Goal: Task Accomplishment & Management: Manage account settings

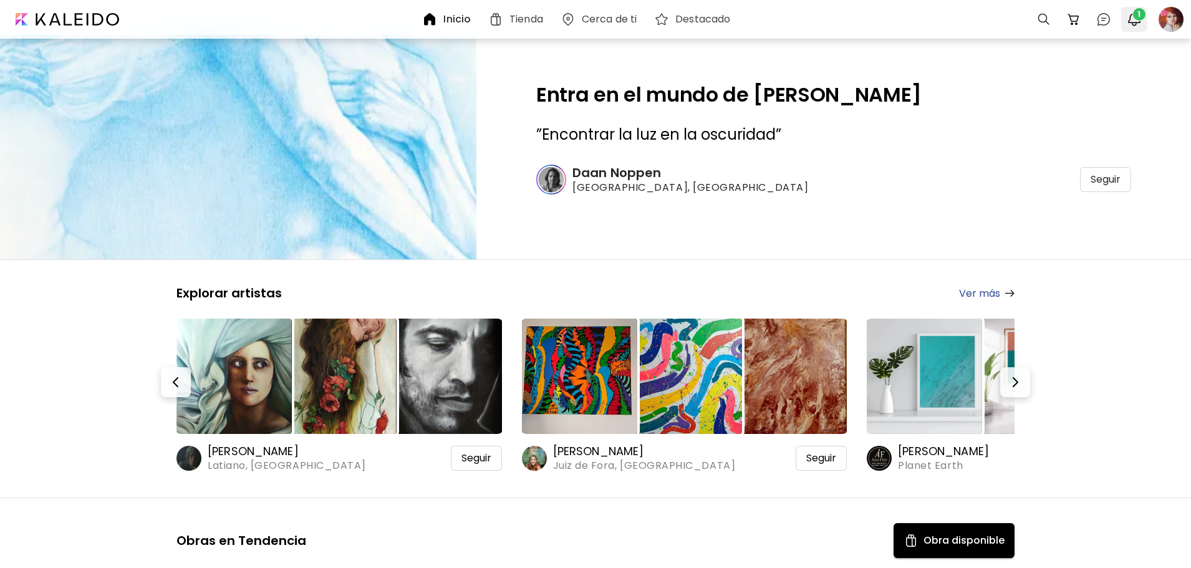
click at [1133, 16] on span "1" at bounding box center [1139, 14] width 12 height 12
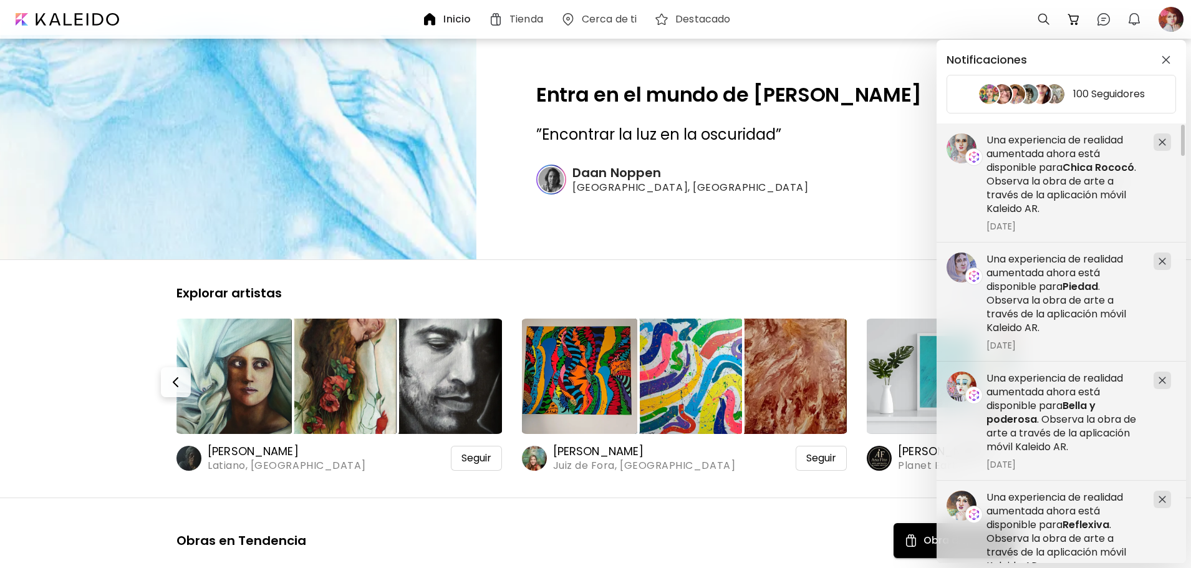
click at [1172, 19] on div "Notificaciones 100 Seguidores Una experiencia de realidad aumentada ahora está …" at bounding box center [595, 284] width 1191 height 568
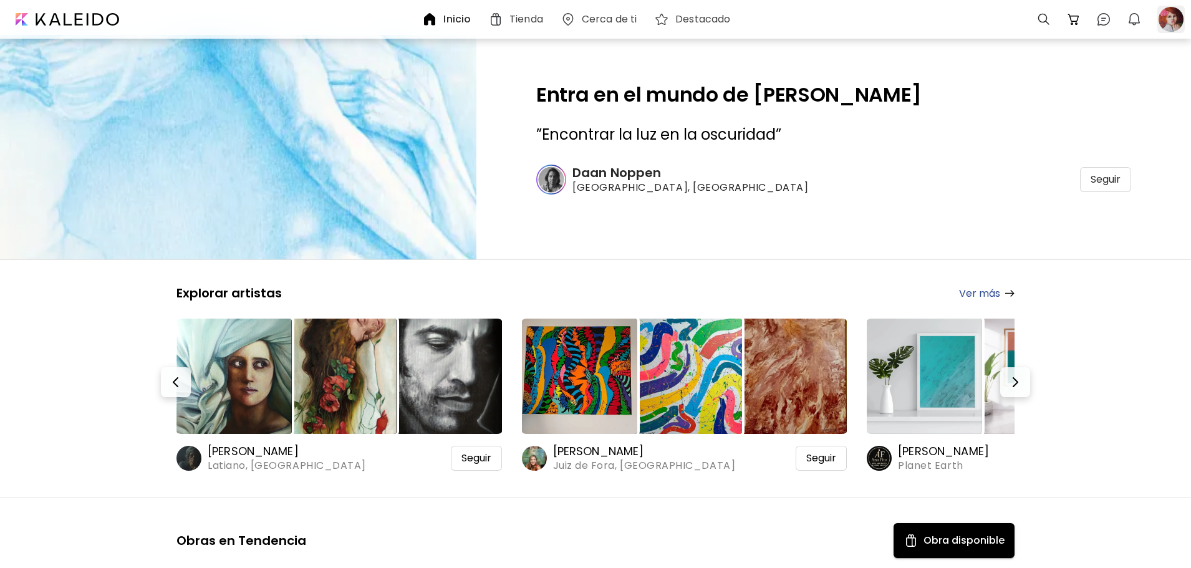
click at [1174, 22] on div at bounding box center [1171, 19] width 27 height 27
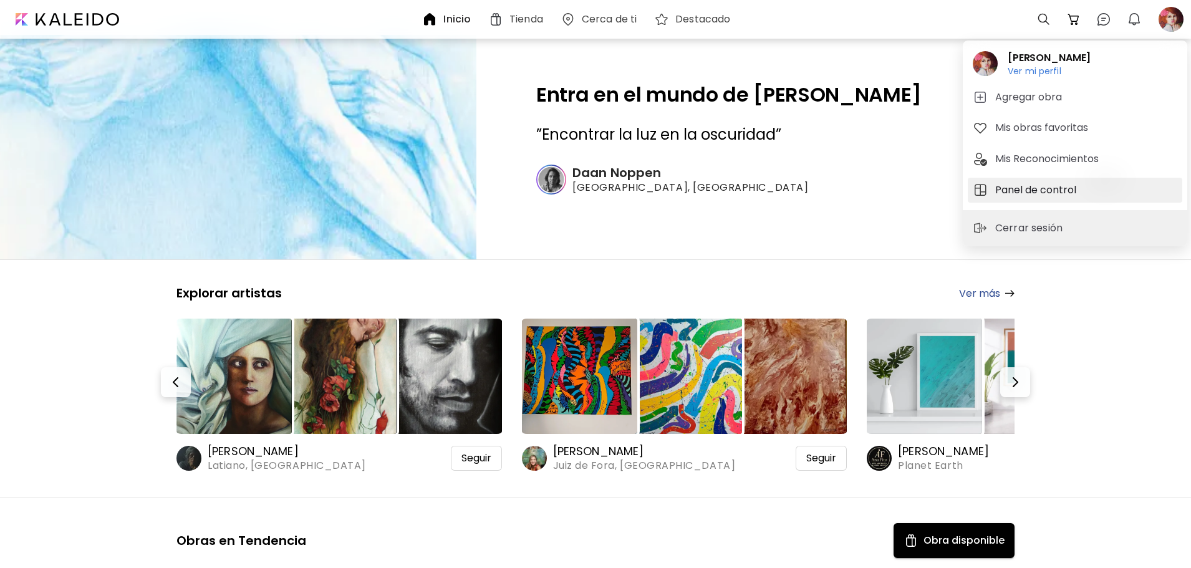
click at [1020, 190] on h5 "Panel de control" at bounding box center [1038, 190] width 85 height 15
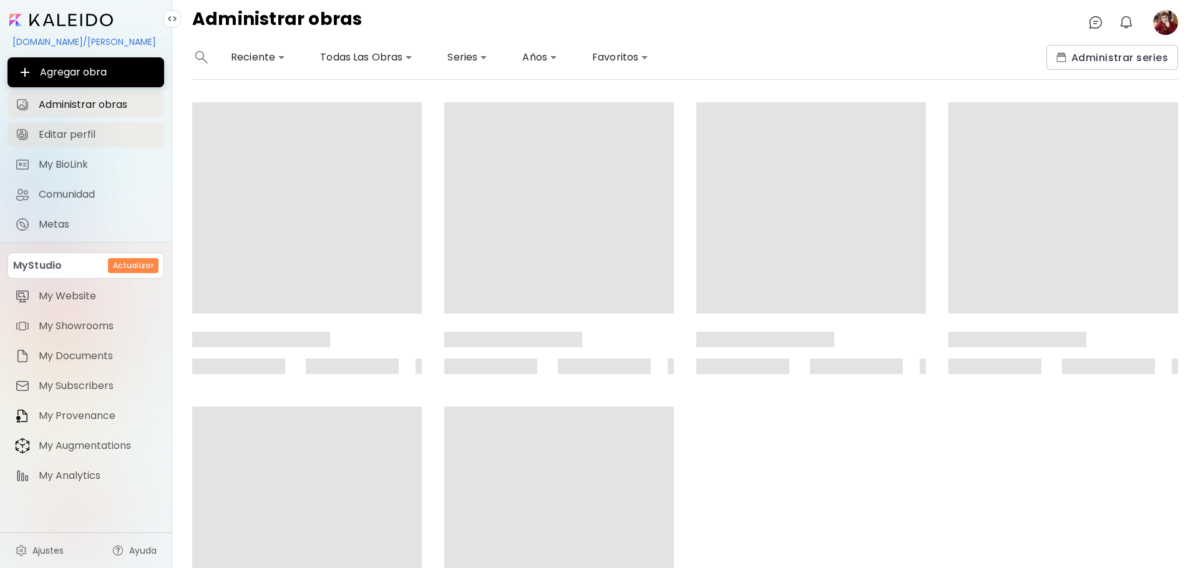
click at [63, 125] on link "Editar perfil" at bounding box center [85, 134] width 157 height 25
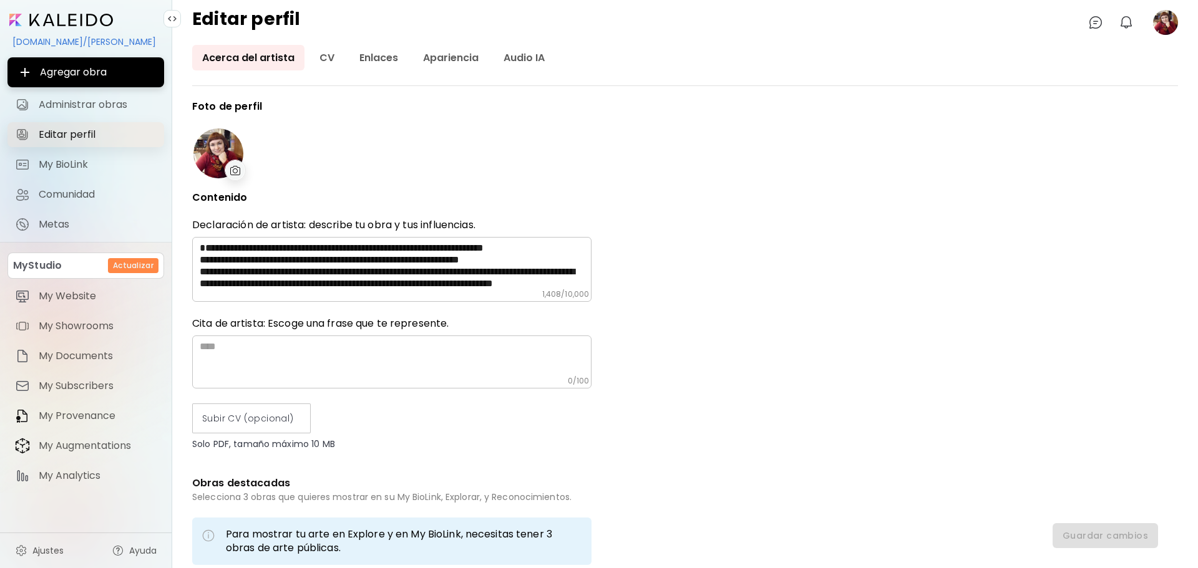
type input "*********"
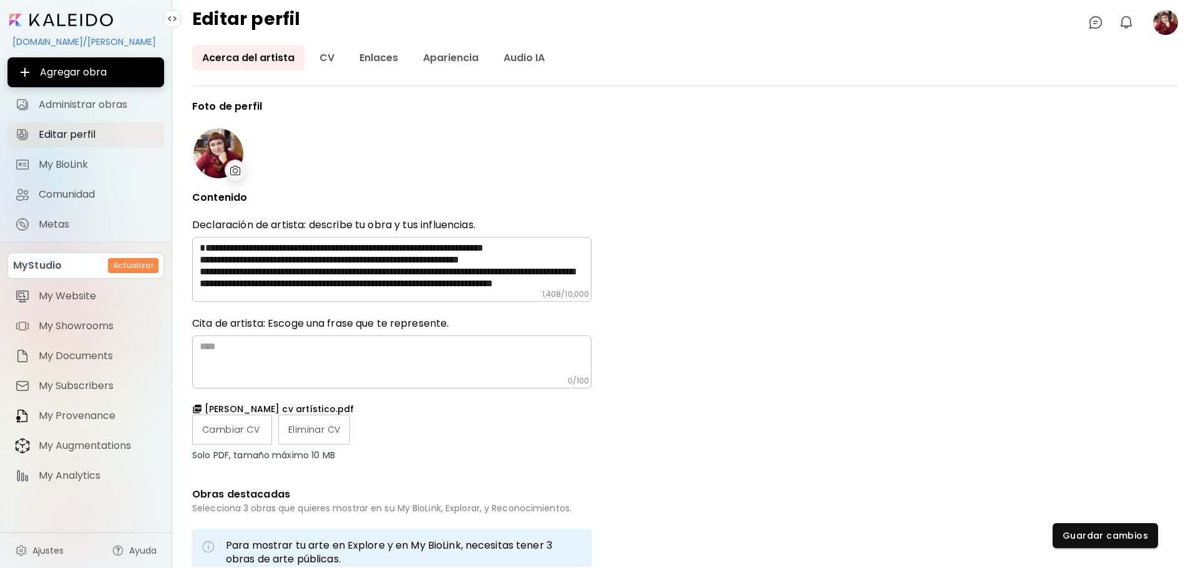
type input "**********"
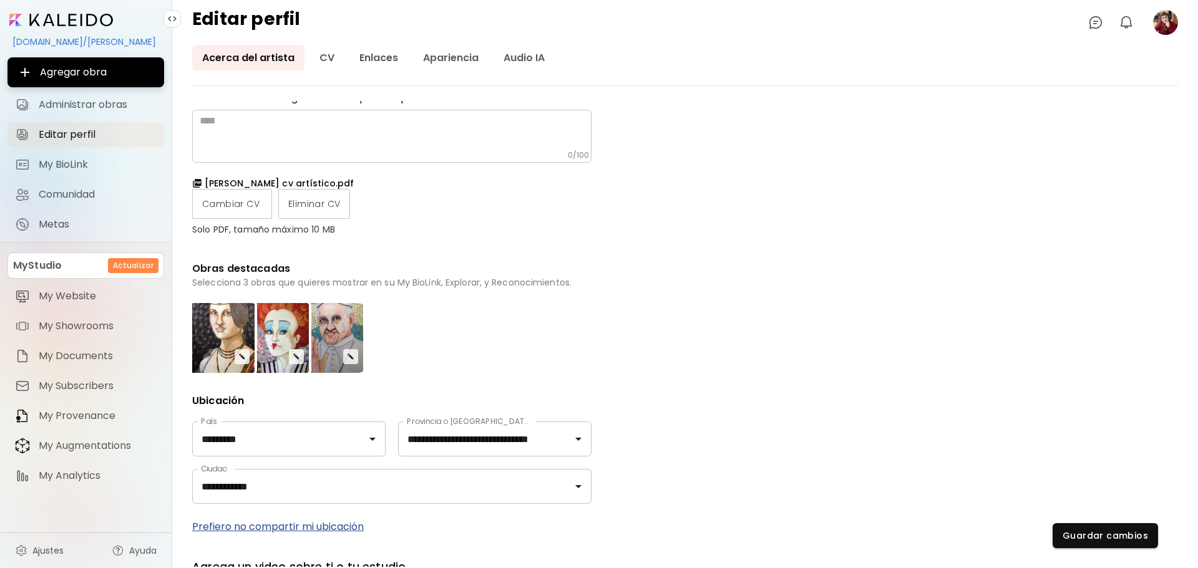
scroll to position [250, 0]
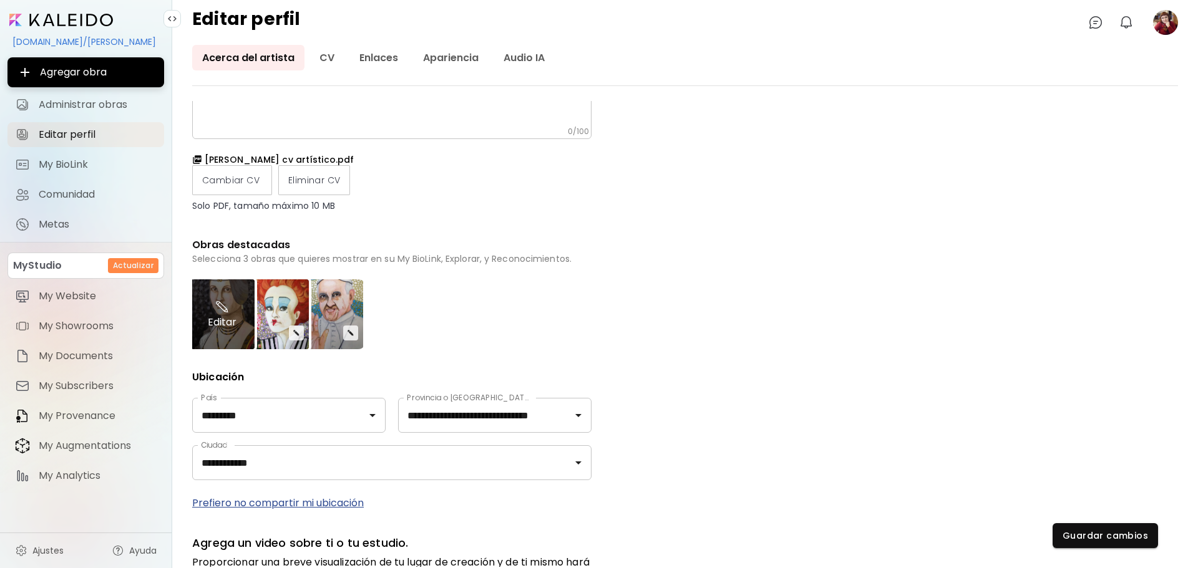
click at [243, 337] on div "Editar" at bounding box center [222, 314] width 65 height 70
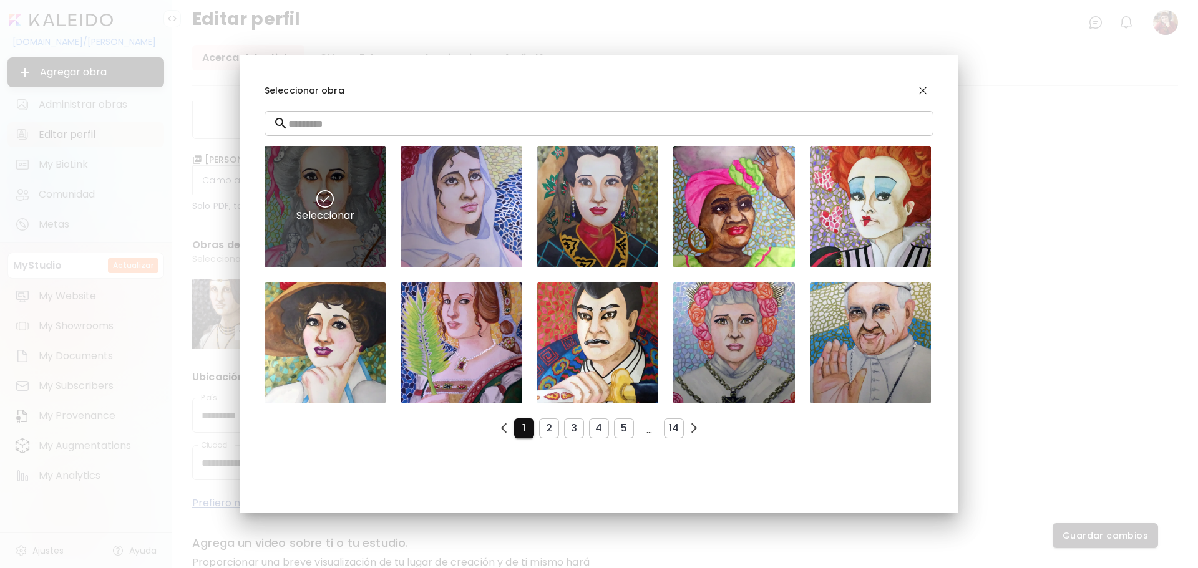
click at [329, 185] on div "Seleccionar" at bounding box center [324, 206] width 121 height 121
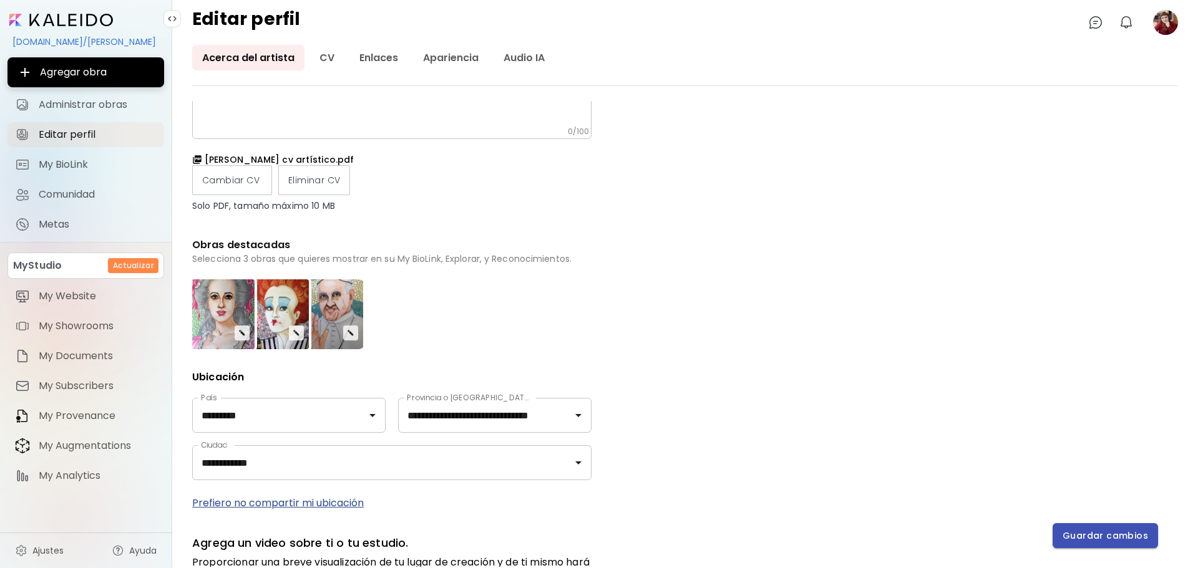
click at [1143, 530] on span "Guardar cambios" at bounding box center [1104, 536] width 85 height 13
click at [1166, 24] on image at bounding box center [1165, 22] width 25 height 25
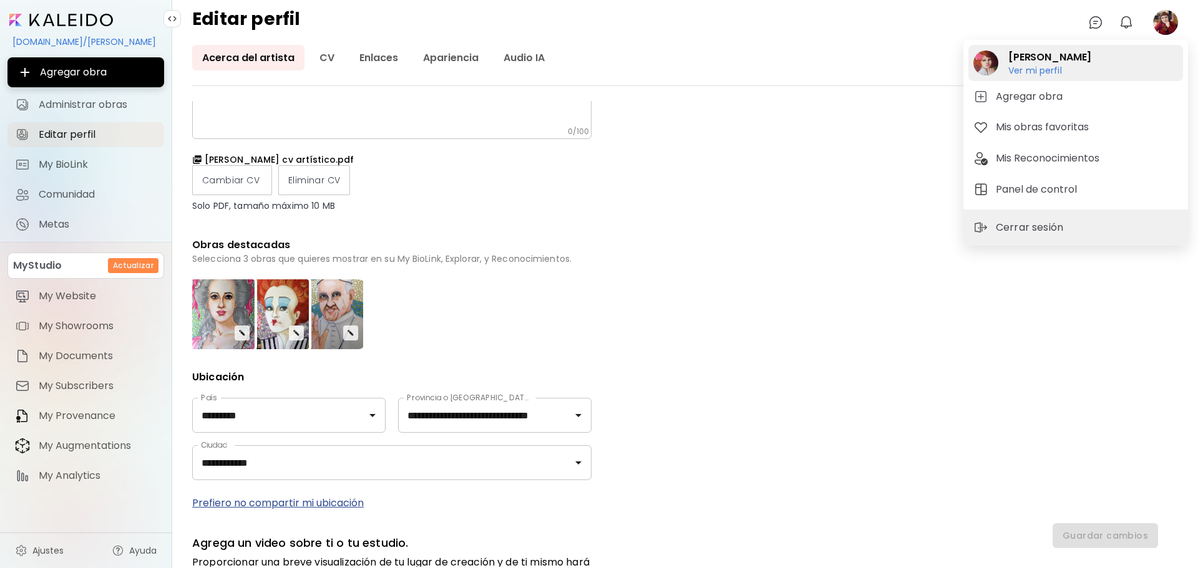
click at [1064, 61] on h2 "[PERSON_NAME]" at bounding box center [1049, 57] width 83 height 15
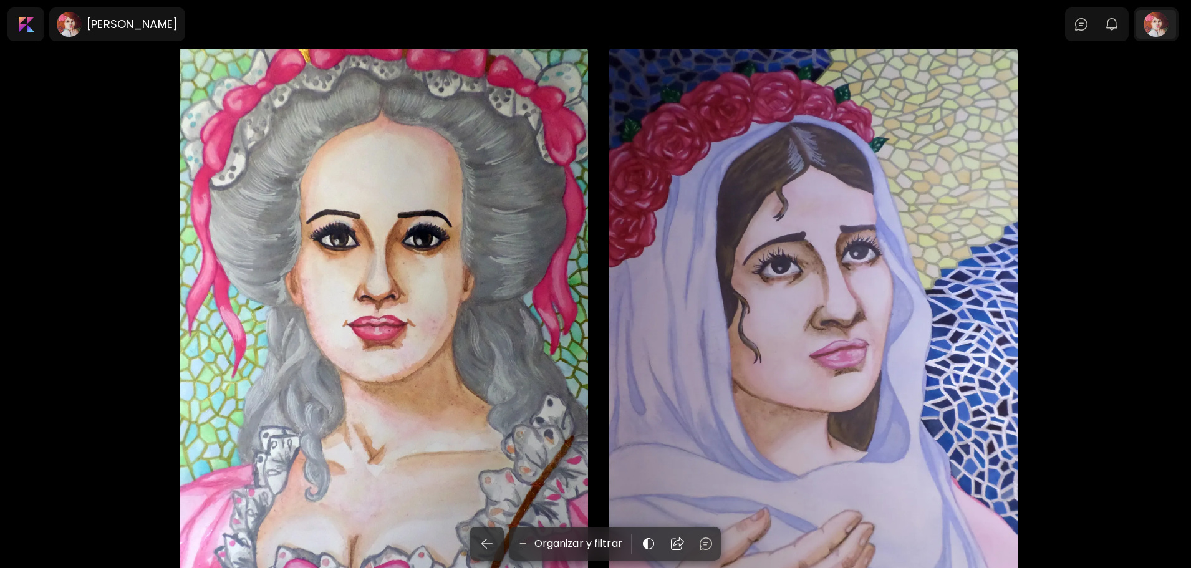
click at [1158, 27] on div at bounding box center [1157, 24] width 40 height 29
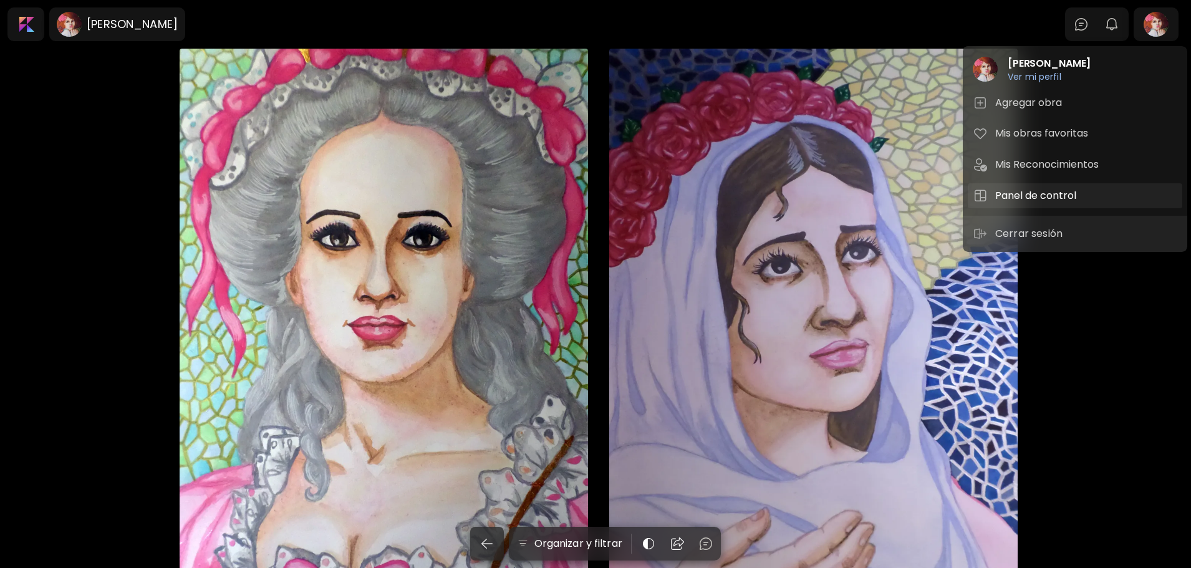
click at [1018, 191] on h5 "Panel de control" at bounding box center [1038, 195] width 85 height 15
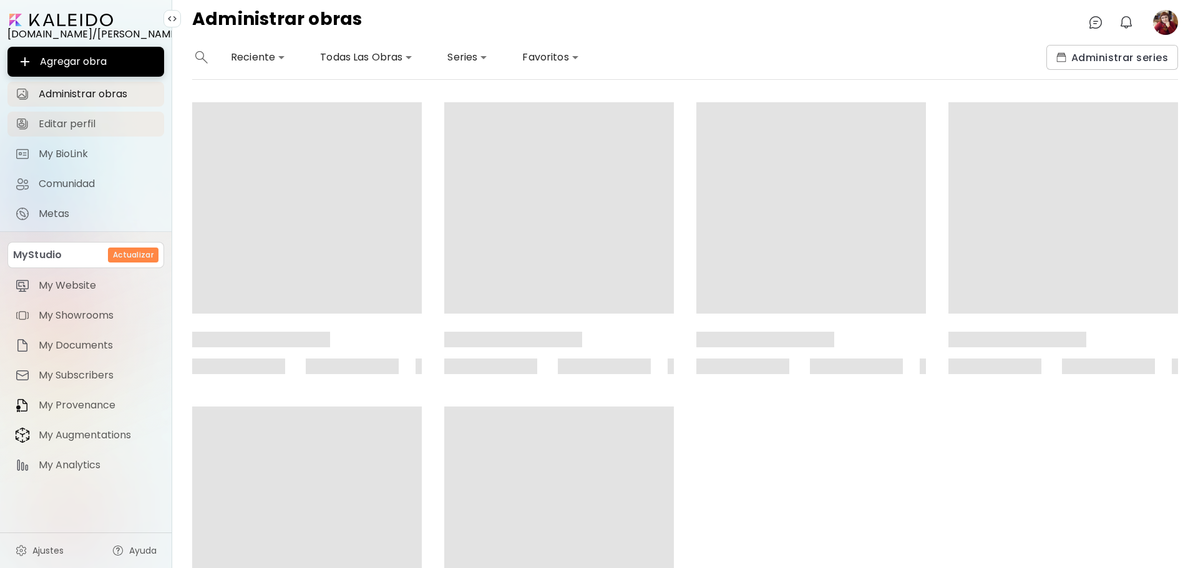
click at [56, 122] on span "Editar perfil" at bounding box center [98, 124] width 118 height 12
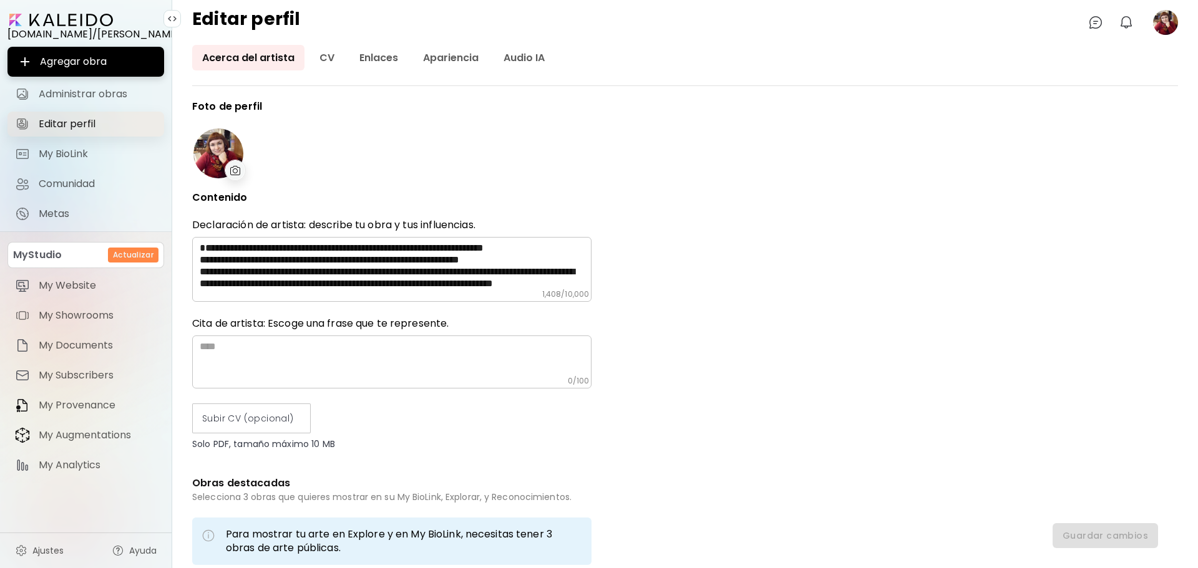
type input "*********"
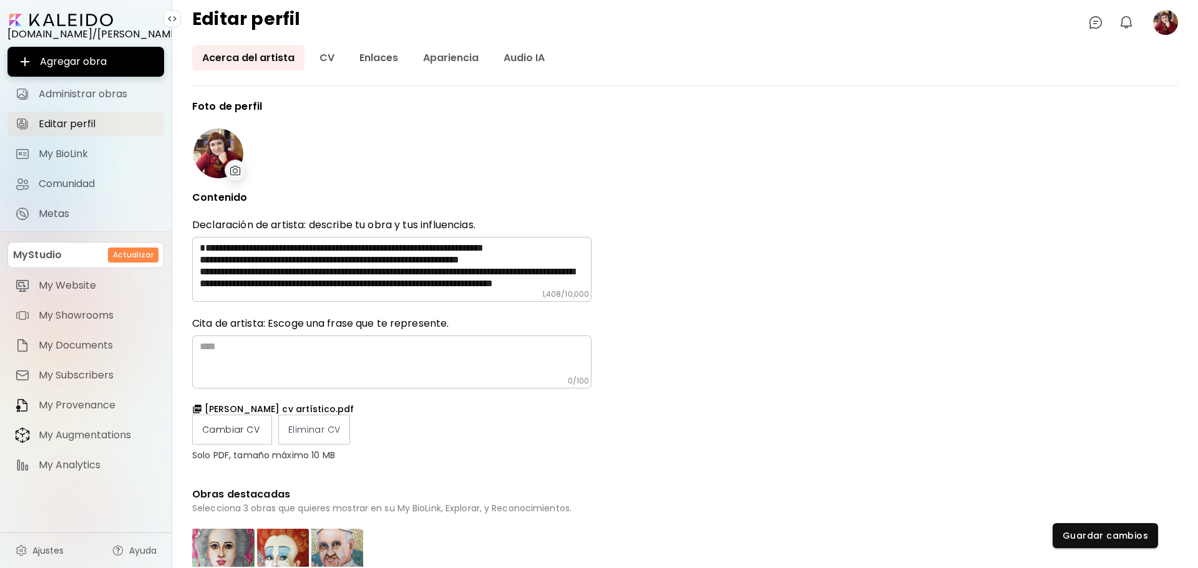
click at [270, 430] on label "Cambiar CV" at bounding box center [232, 430] width 80 height 30
click at [0, 0] on input "Cambiar CV" at bounding box center [0, 0] width 0 height 0
click at [1075, 540] on span "Guardar cambios" at bounding box center [1104, 536] width 85 height 13
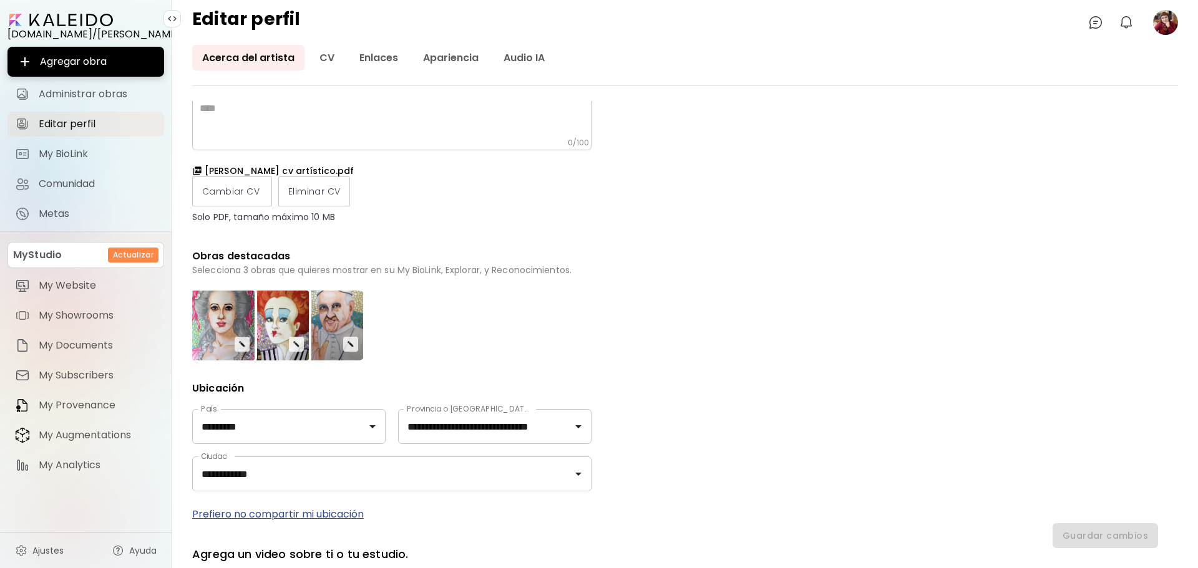
scroll to position [250, 0]
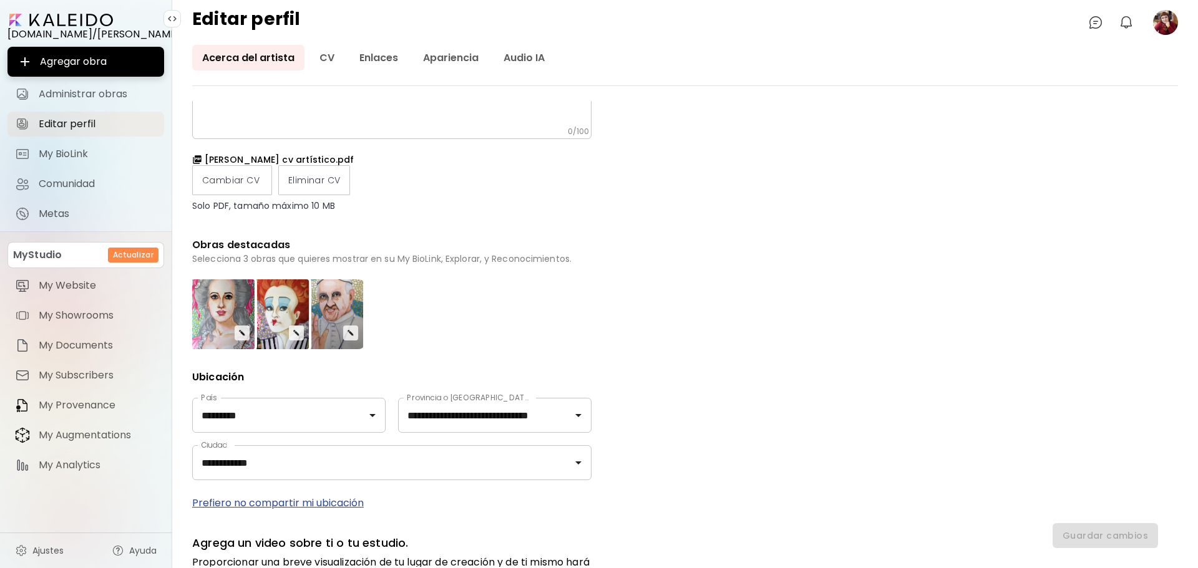
click at [735, 298] on div "**********" at bounding box center [685, 334] width 986 height 466
